Goal: Task Accomplishment & Management: Manage account settings

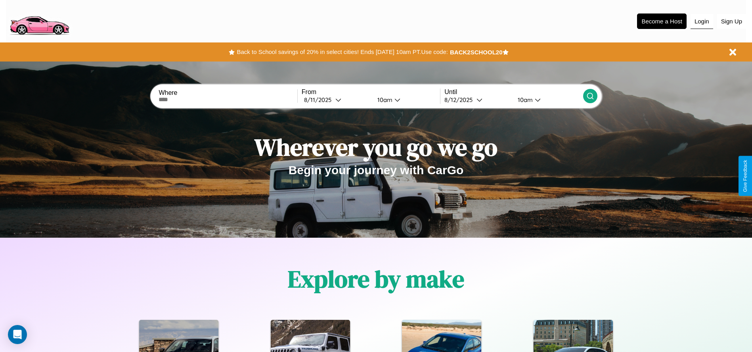
click at [702, 21] on button "Login" at bounding box center [702, 21] width 23 height 15
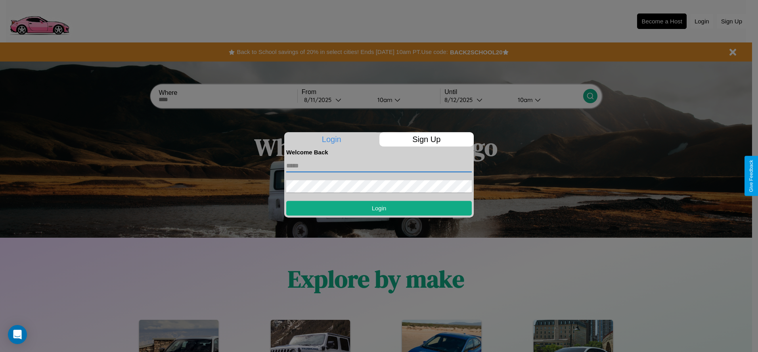
click at [379, 165] on input "text" at bounding box center [379, 165] width 186 height 13
type input "**********"
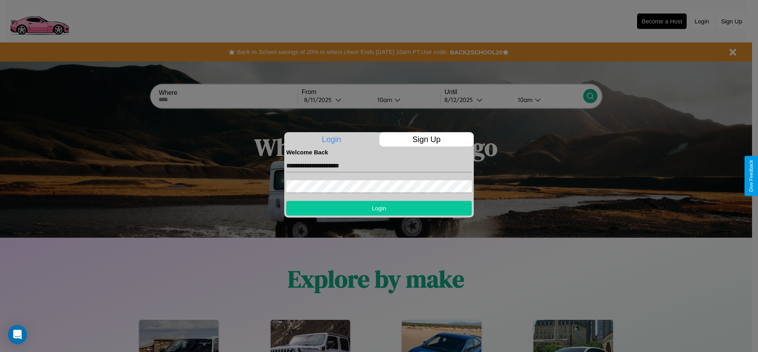
click at [379, 208] on button "Login" at bounding box center [379, 208] width 186 height 15
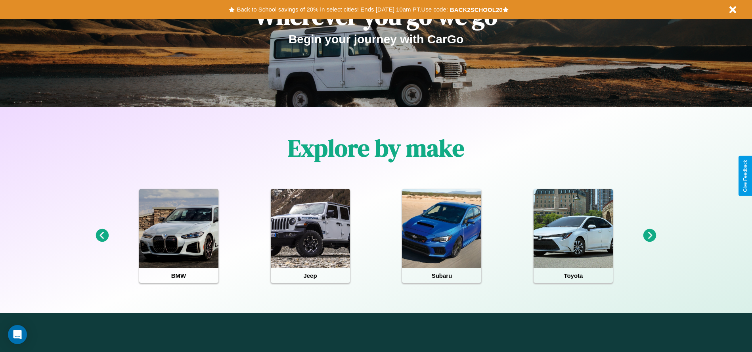
scroll to position [165, 0]
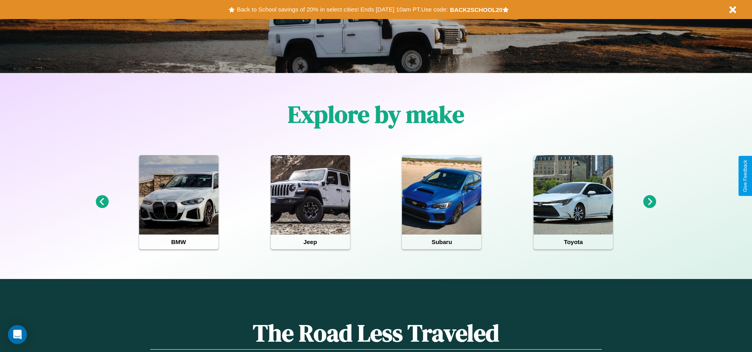
click at [650, 202] on icon at bounding box center [649, 201] width 13 height 13
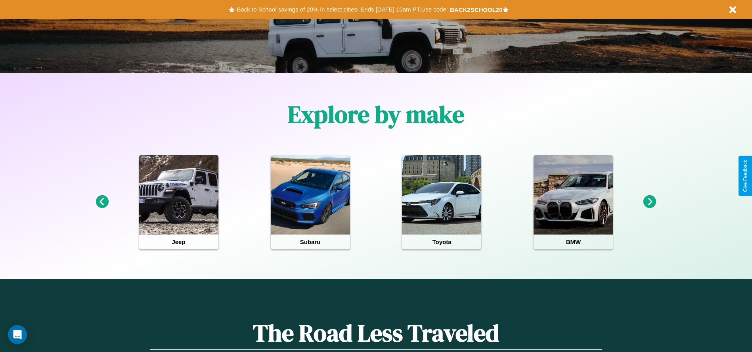
click at [650, 202] on icon at bounding box center [649, 201] width 13 height 13
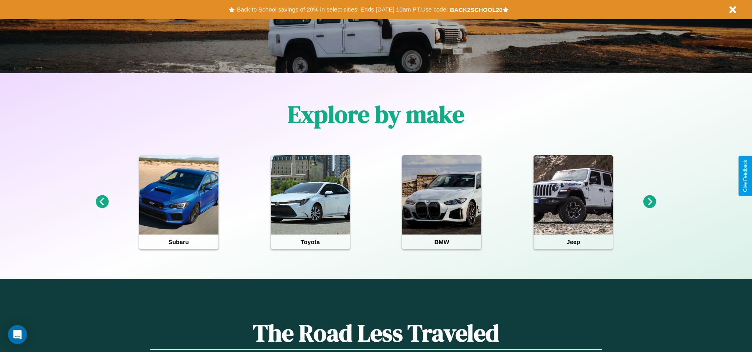
scroll to position [0, 0]
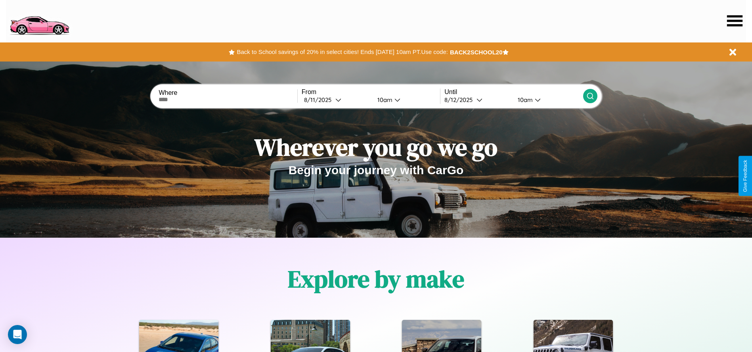
click at [735, 21] on icon at bounding box center [734, 20] width 15 height 11
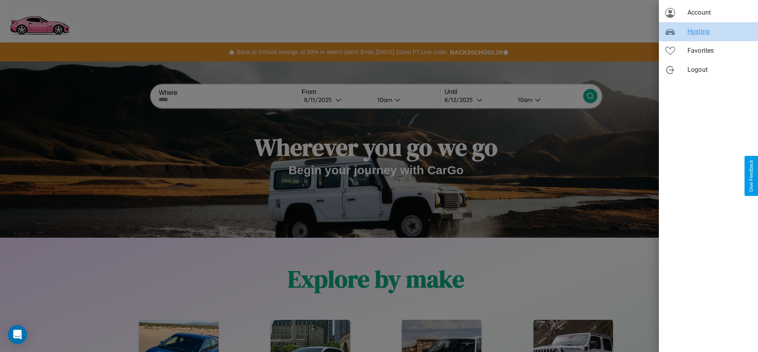
click at [708, 32] on span "Hosting" at bounding box center [719, 32] width 64 height 10
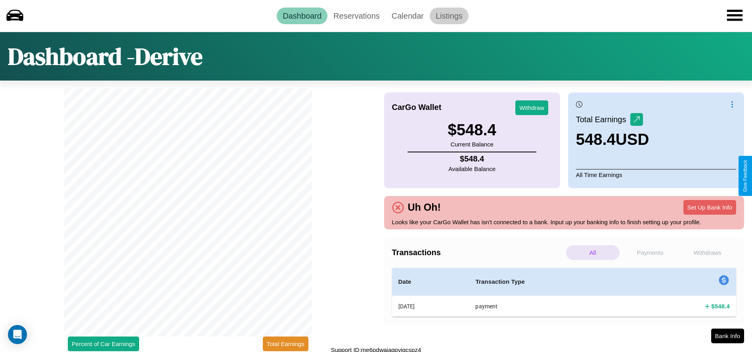
click at [449, 15] on link "Listings" at bounding box center [449, 16] width 39 height 17
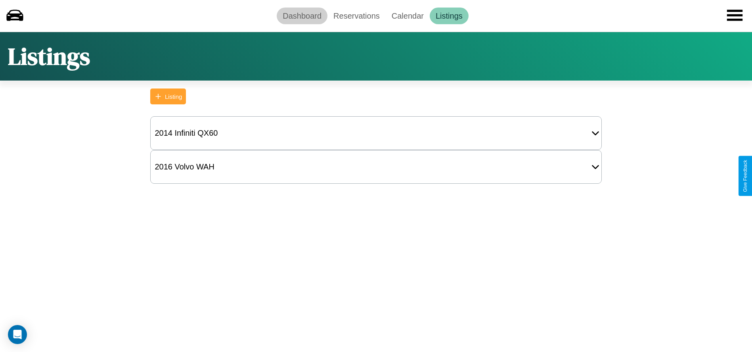
click at [302, 15] on link "Dashboard" at bounding box center [302, 16] width 51 height 17
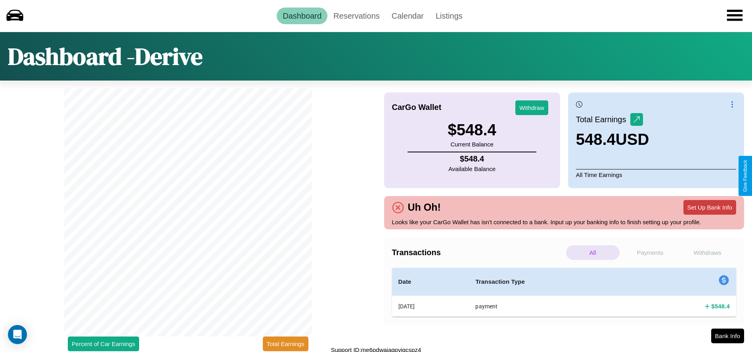
click at [710, 207] on button "Set Up Bank Info" at bounding box center [710, 207] width 53 height 15
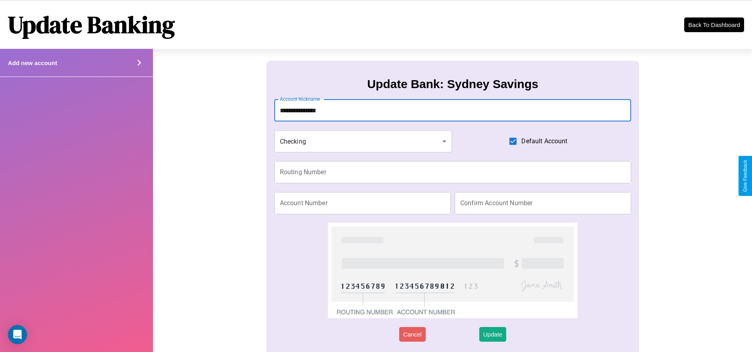
type input "**********"
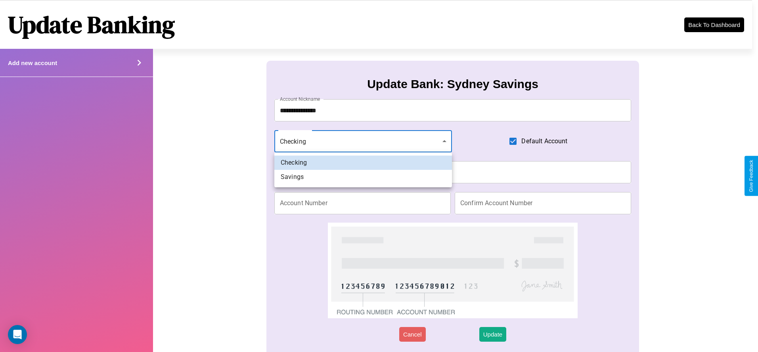
click at [363, 141] on div at bounding box center [379, 176] width 758 height 352
